Goal: Task Accomplishment & Management: Manage account settings

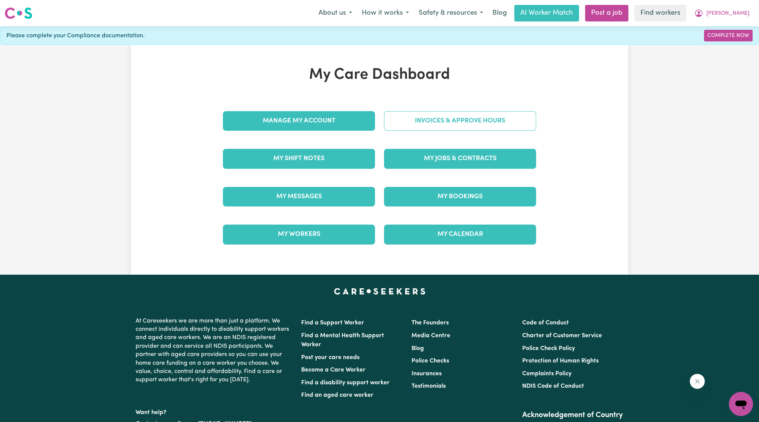
click at [446, 118] on link "Invoices & Approve Hours" at bounding box center [460, 121] width 152 height 20
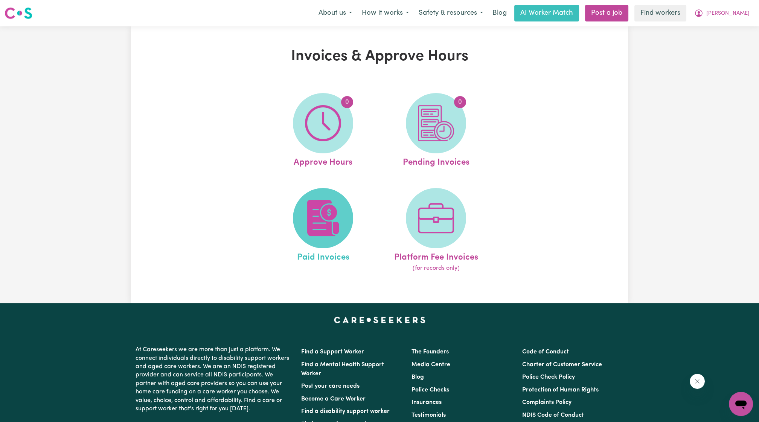
click at [325, 189] on span at bounding box center [323, 218] width 60 height 60
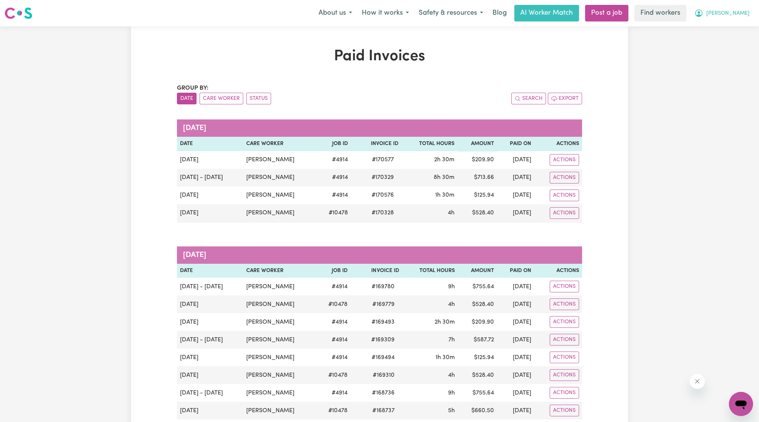
click at [740, 11] on span "[PERSON_NAME]" at bounding box center [728, 13] width 43 height 8
click at [722, 39] on link "Logout" at bounding box center [725, 43] width 60 height 14
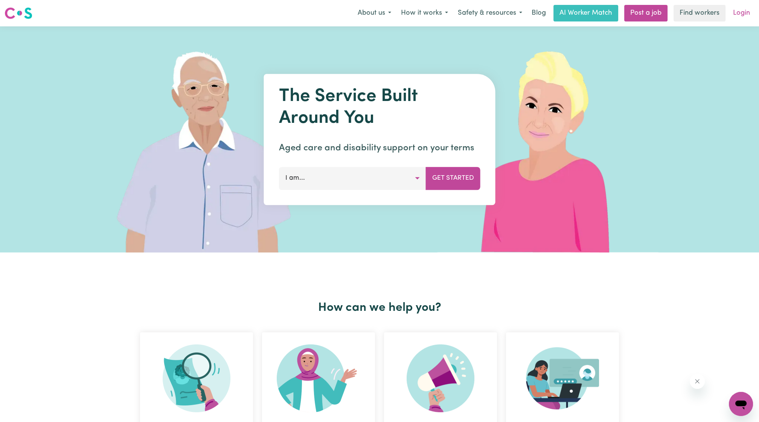
click at [741, 10] on link "Login" at bounding box center [742, 13] width 26 height 17
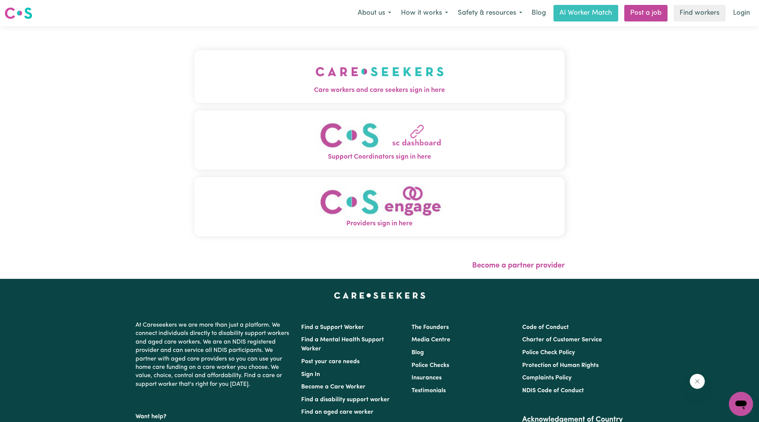
click at [364, 84] on button "Care workers and care seekers sign in here" at bounding box center [379, 76] width 371 height 53
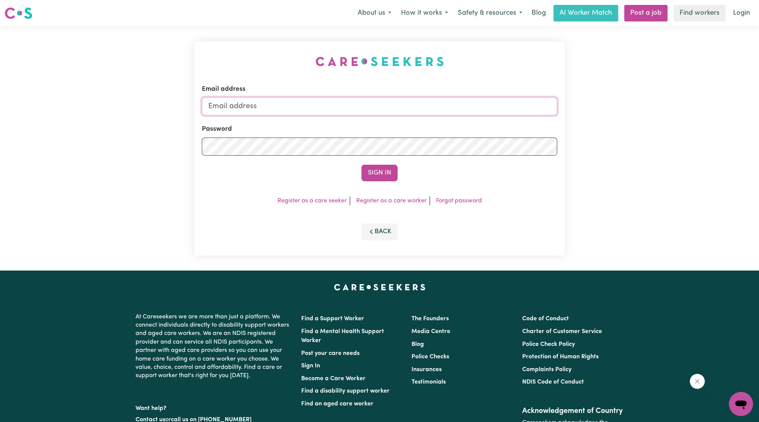
click at [370, 102] on input "Email address" at bounding box center [380, 106] width 356 height 18
drag, startPoint x: 249, startPoint y: 107, endPoint x: 481, endPoint y: 114, distance: 232.1
click at [476, 114] on input "[EMAIL_ADDRESS][PERSON_NAME][DOMAIN_NAME]" at bounding box center [380, 106] width 356 height 18
type input "superuser~[EMAIL_ADDRESS][DOMAIN_NAME]"
click at [384, 165] on button "Sign In" at bounding box center [380, 173] width 36 height 17
